Goal: Find specific page/section: Find specific page/section

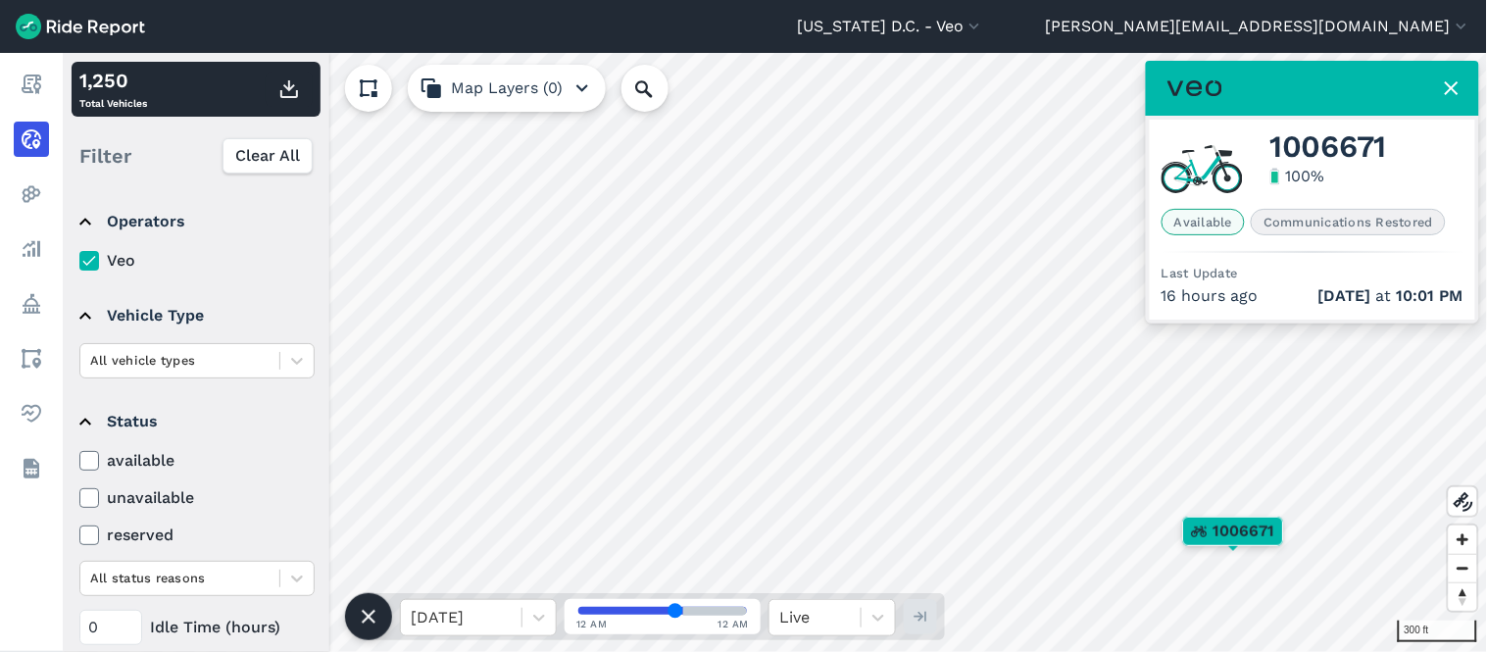
scroll to position [218, 0]
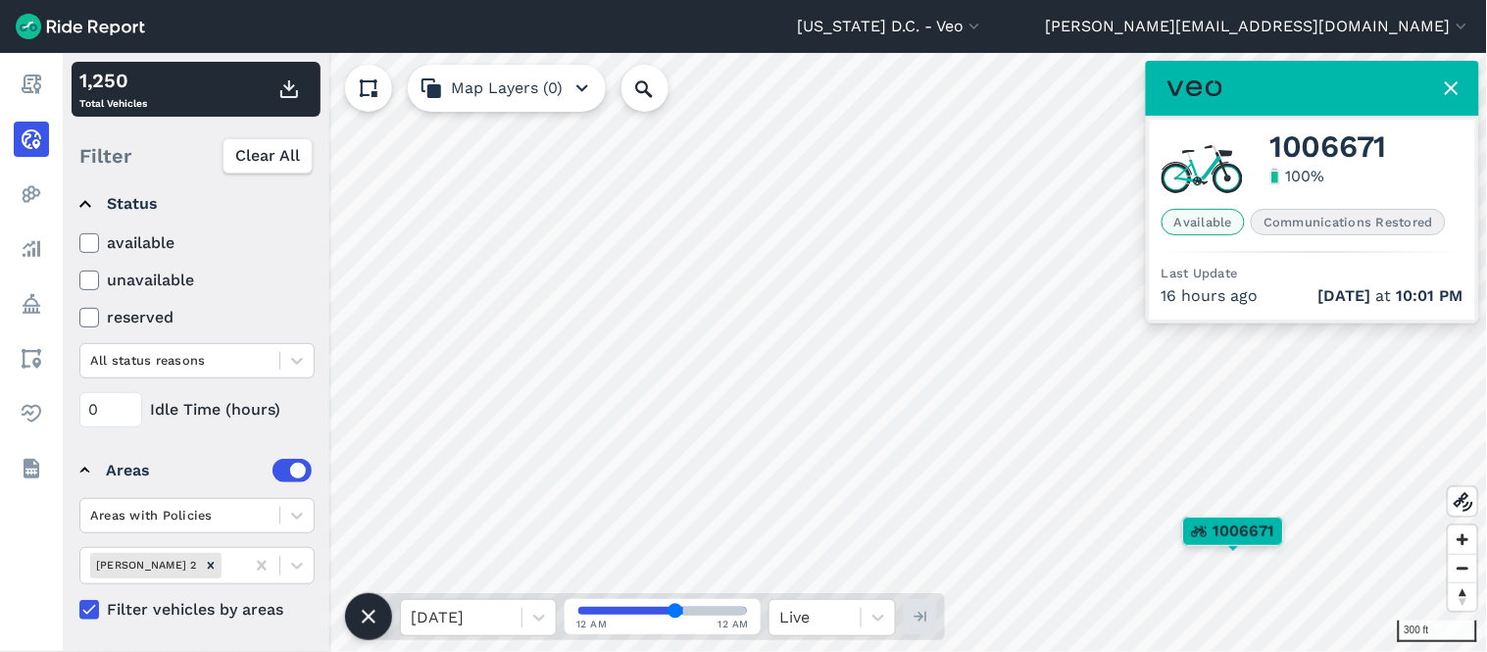
click at [17, 18] on img at bounding box center [80, 26] width 129 height 25
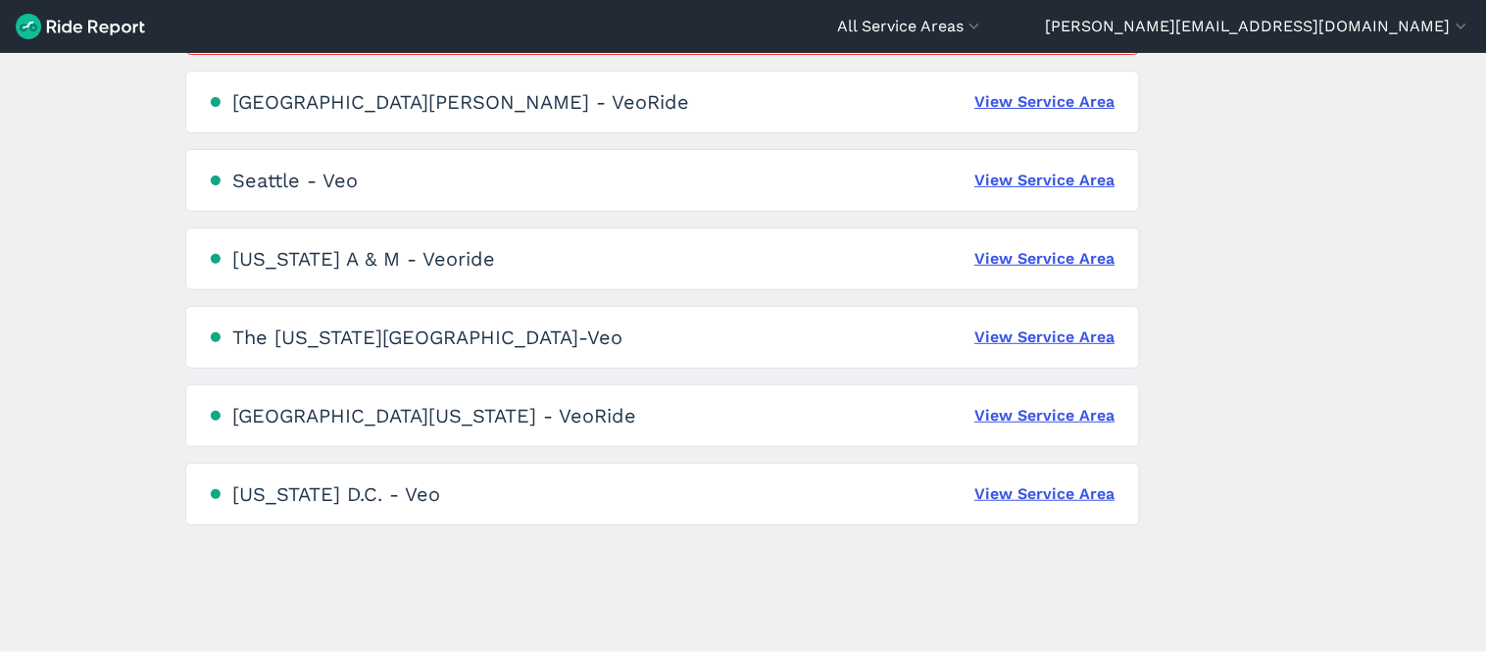
scroll to position [1374, 0]
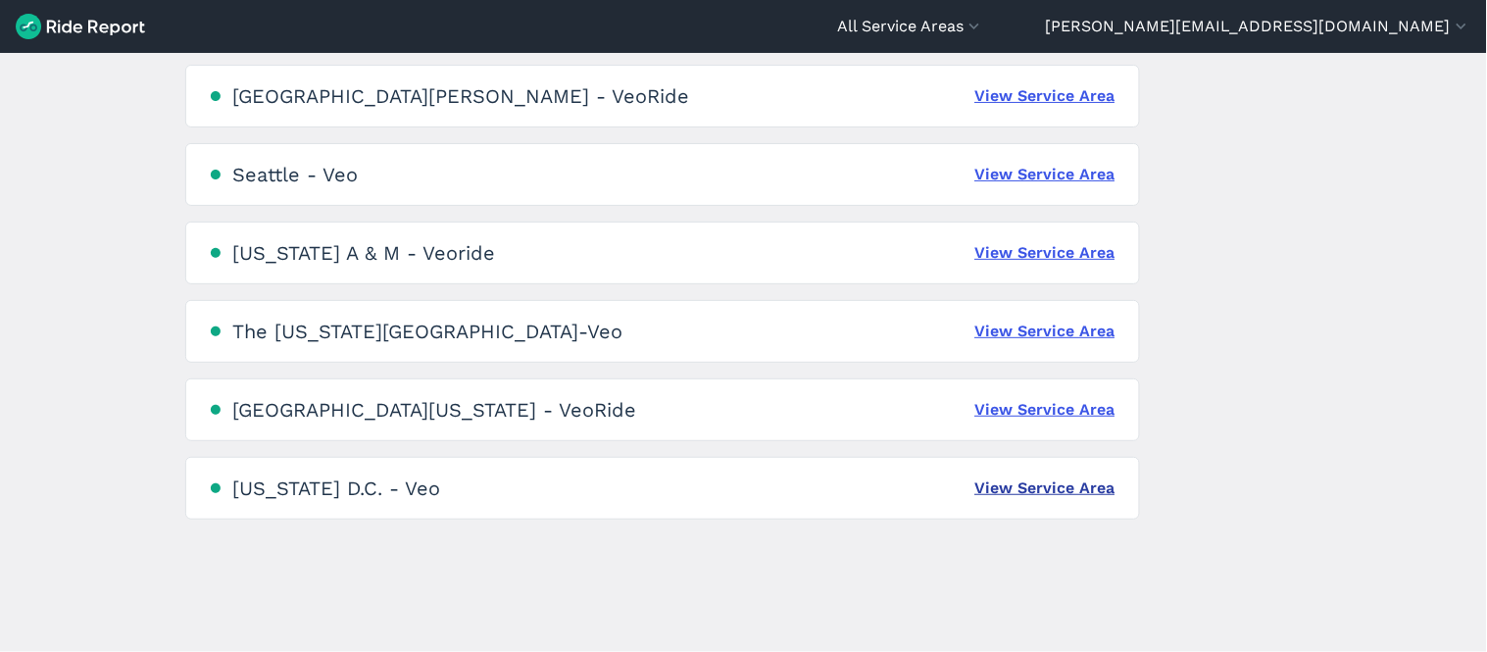
click at [1043, 487] on link "View Service Area" at bounding box center [1046, 488] width 140 height 24
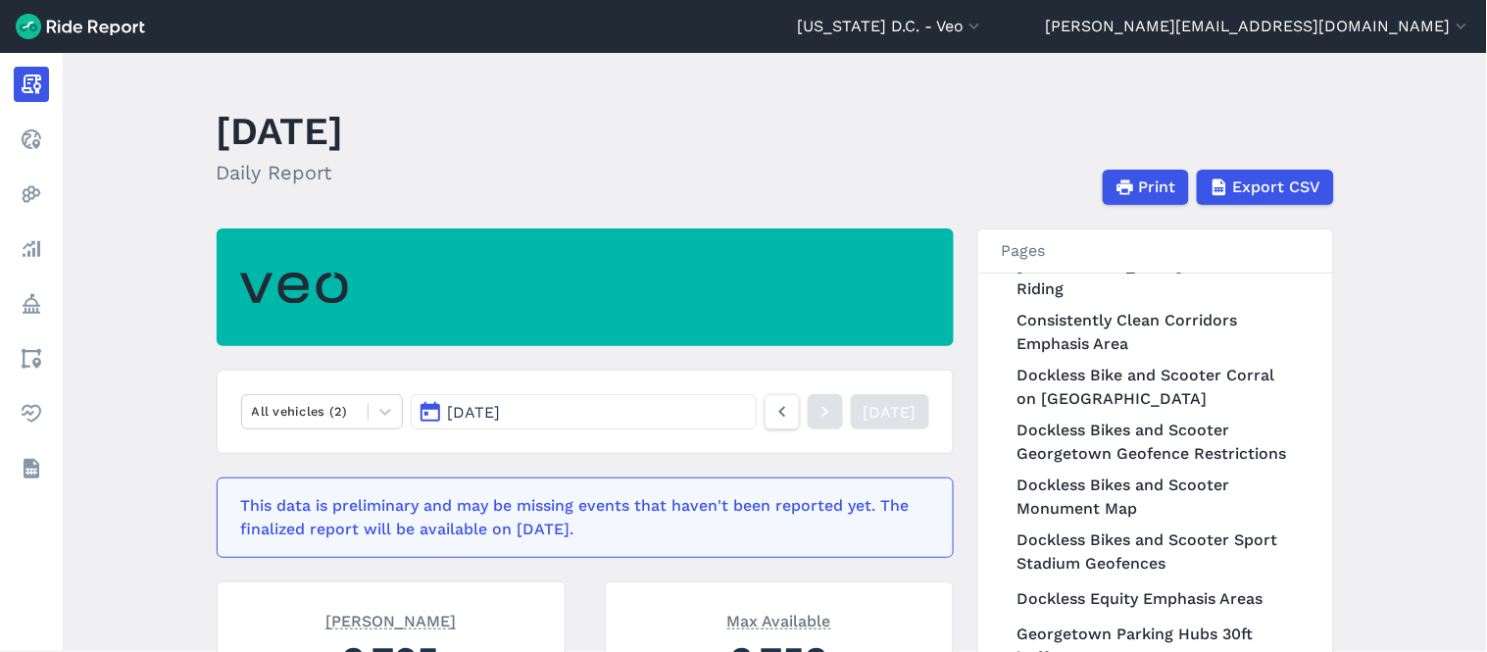
scroll to position [326, 0]
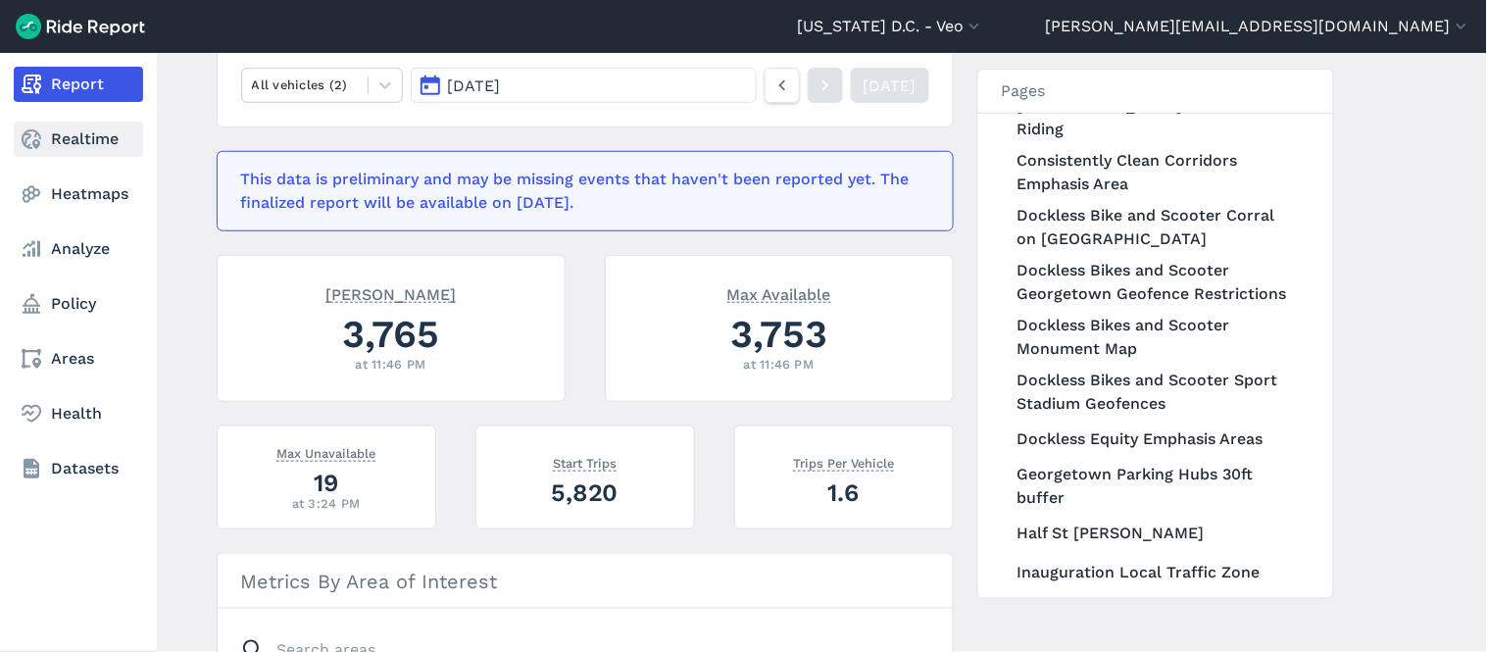
click at [100, 143] on link "Realtime" at bounding box center [78, 139] width 129 height 35
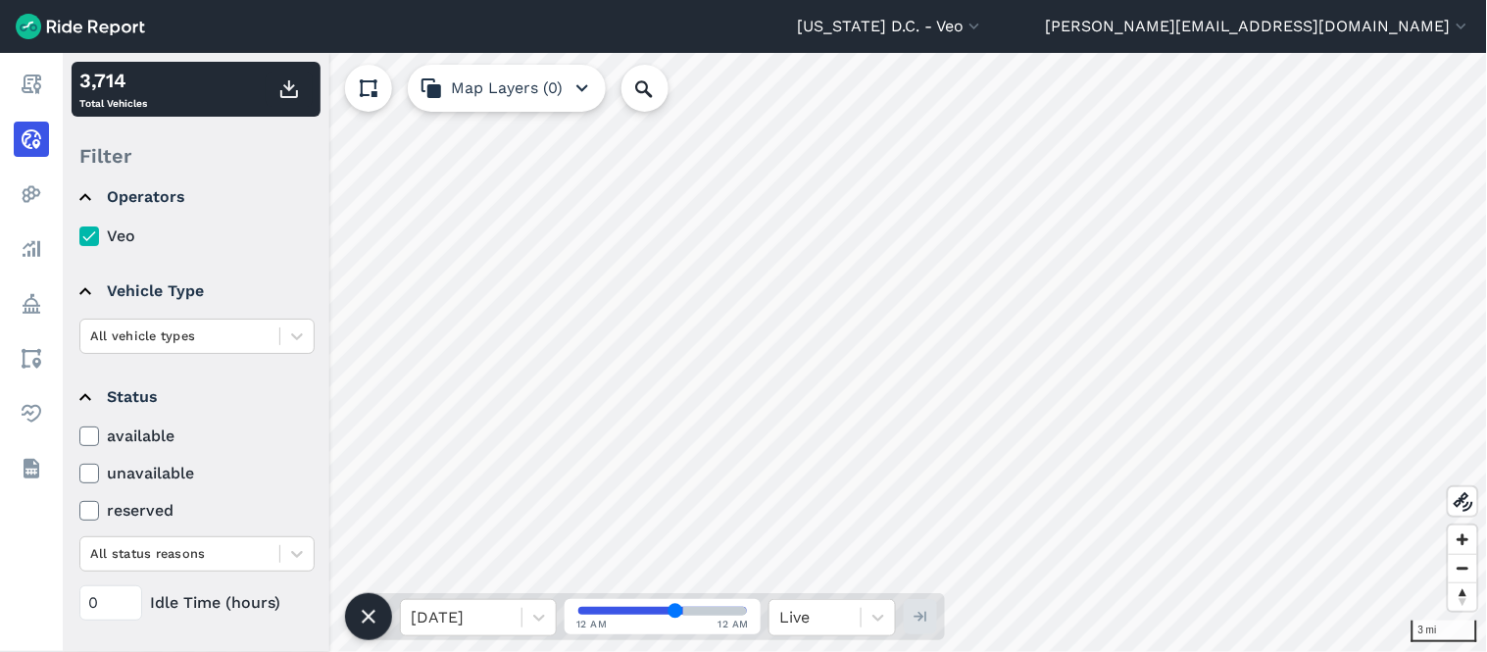
scroll to position [220, 0]
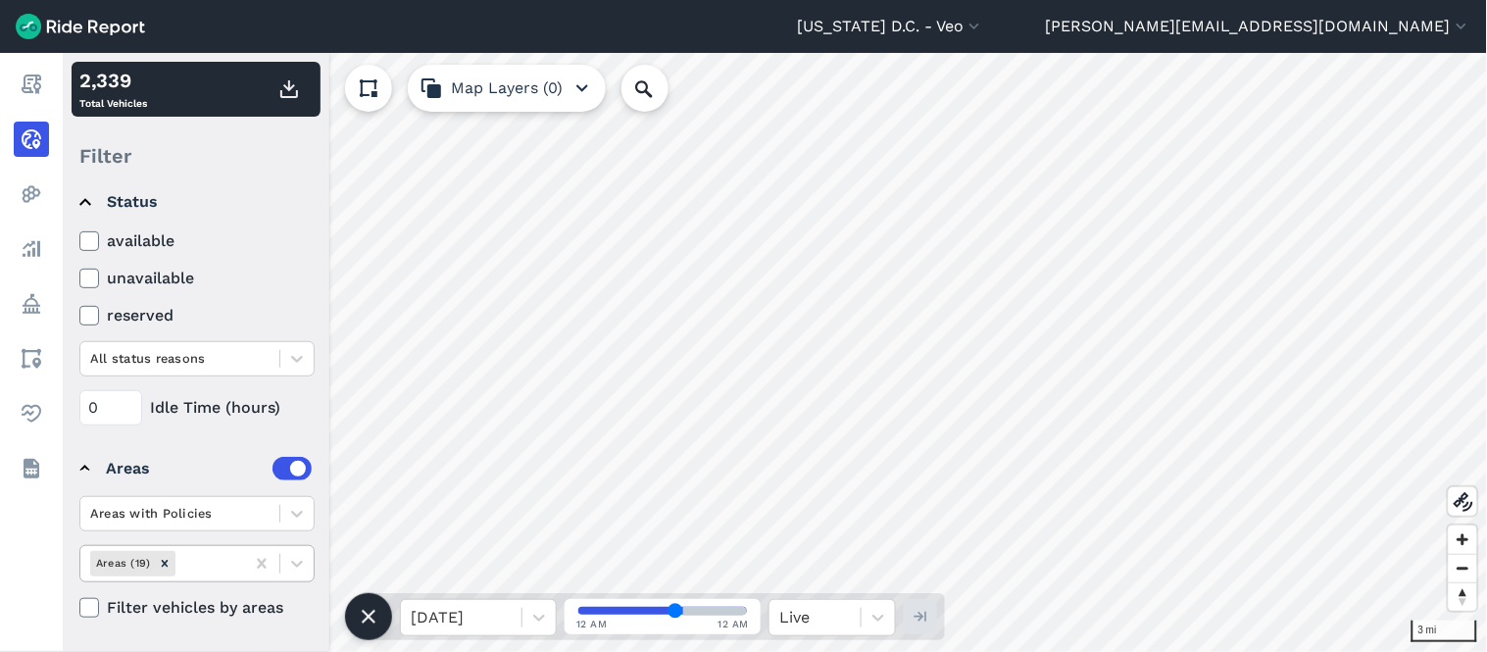
click at [222, 571] on div at bounding box center [207, 563] width 56 height 23
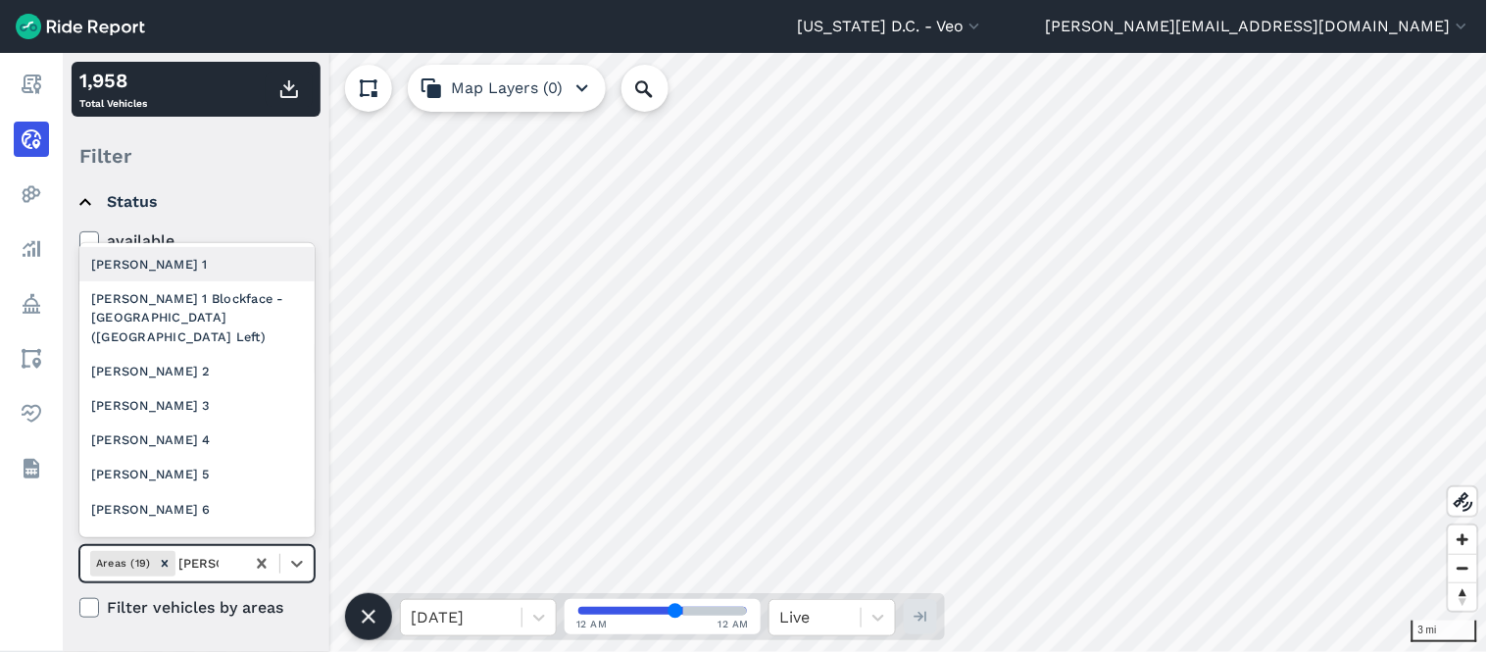
type input "[PERSON_NAME] 2"
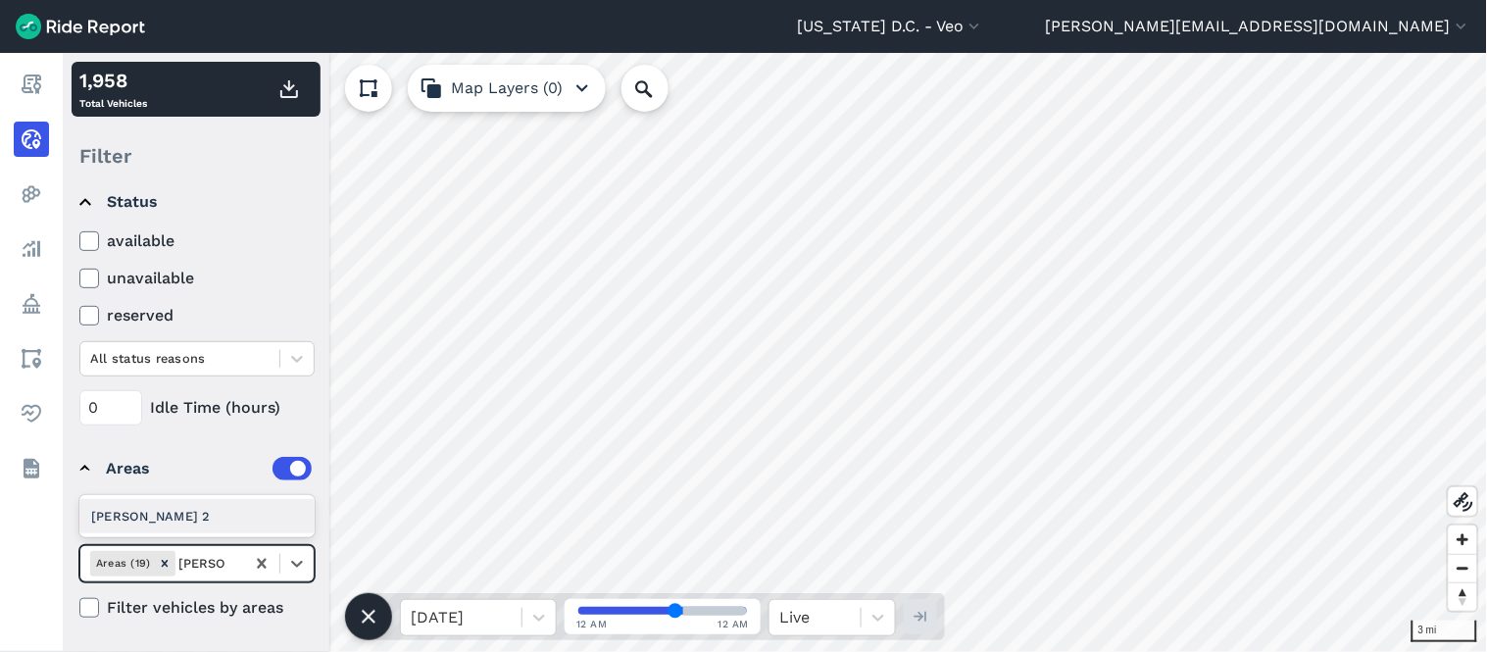
click at [178, 518] on div "[PERSON_NAME] 2" at bounding box center [196, 516] width 235 height 34
click at [204, 566] on icon "Remove Ward 2" at bounding box center [211, 564] width 14 height 14
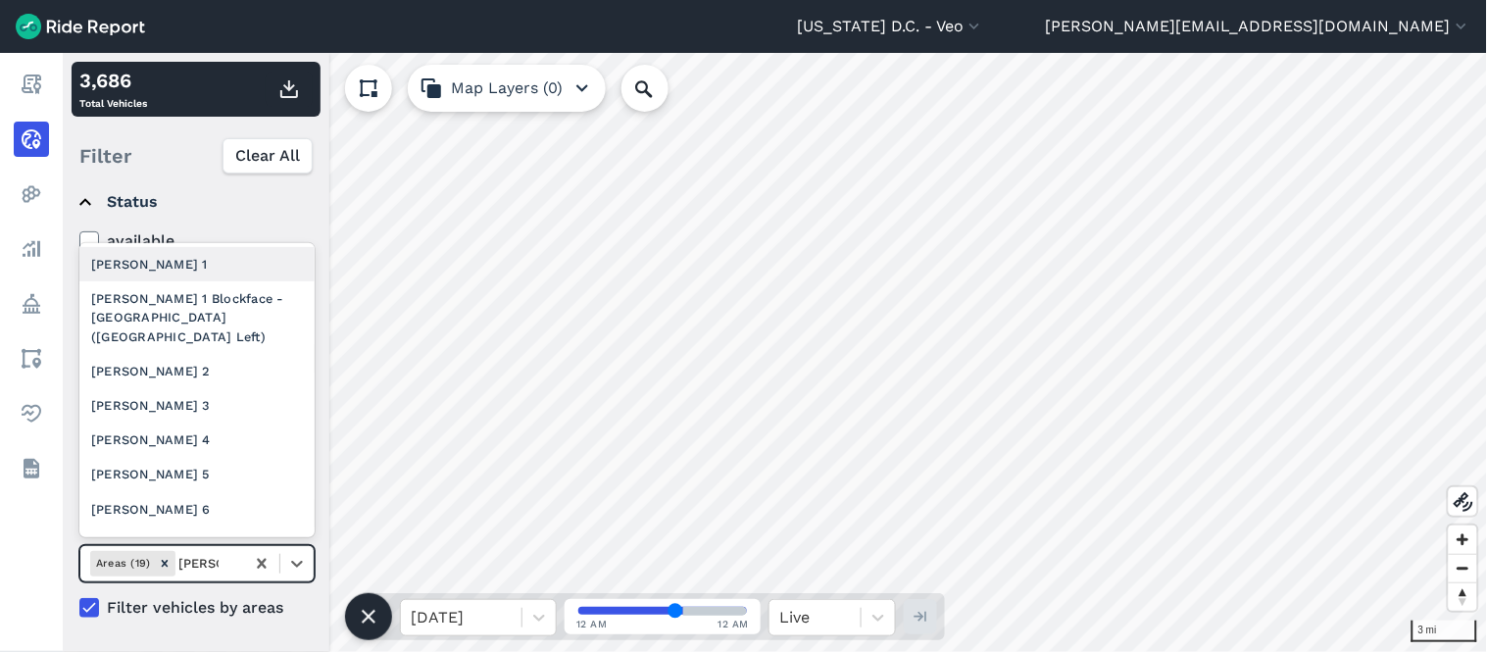
type input "[PERSON_NAME] 3"
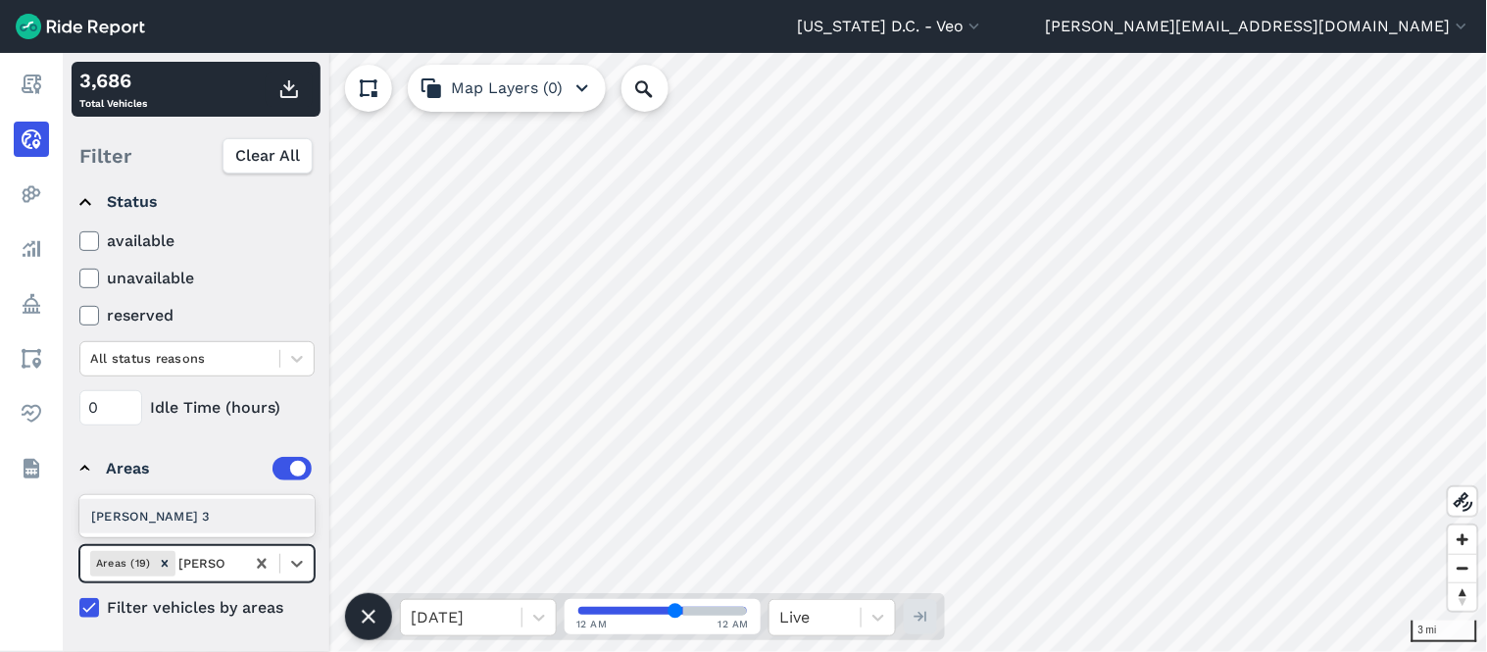
click at [196, 524] on div "[PERSON_NAME] 3" at bounding box center [196, 516] width 235 height 34
click at [204, 564] on icon "Remove Ward 3" at bounding box center [211, 564] width 14 height 14
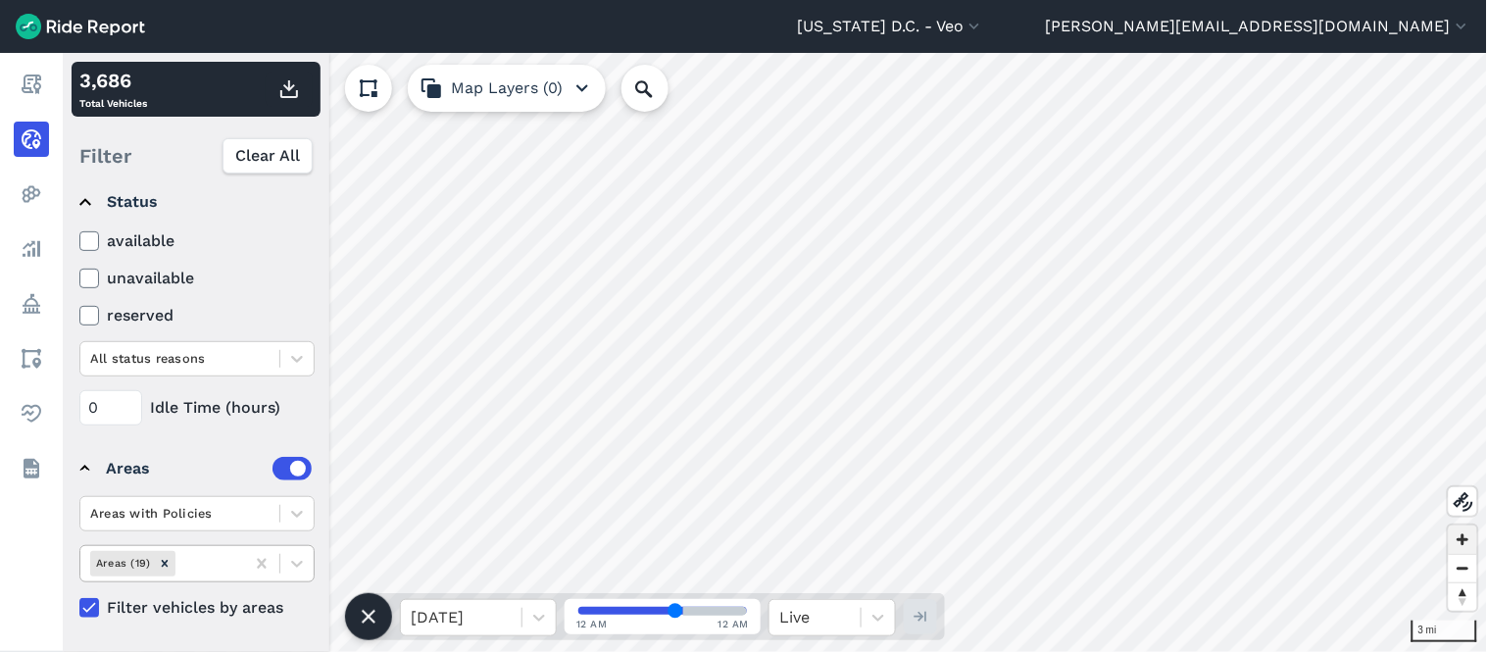
click at [1463, 532] on span "Zoom in" at bounding box center [1463, 539] width 28 height 28
click at [1466, 542] on span "Zoom in" at bounding box center [1463, 539] width 28 height 28
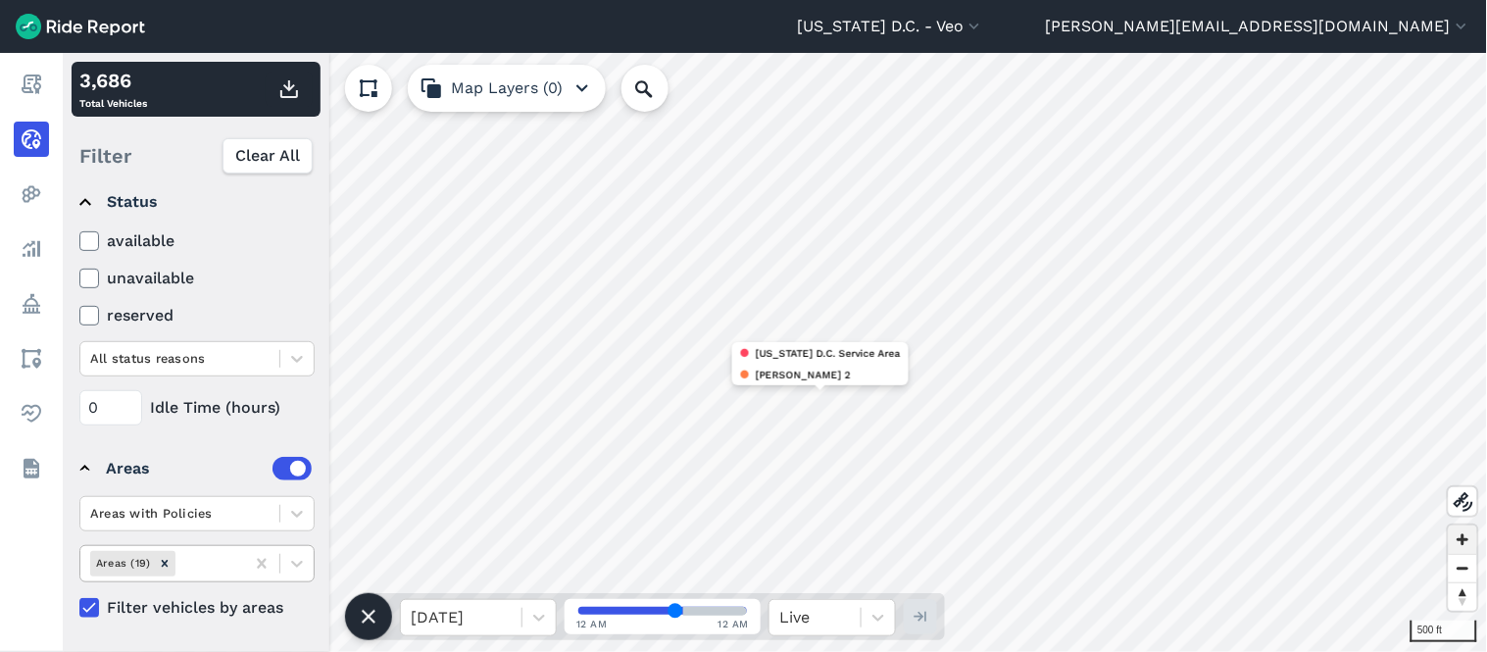
click at [1468, 543] on span "Zoom in" at bounding box center [1463, 539] width 28 height 28
